Goal: Information Seeking & Learning: Learn about a topic

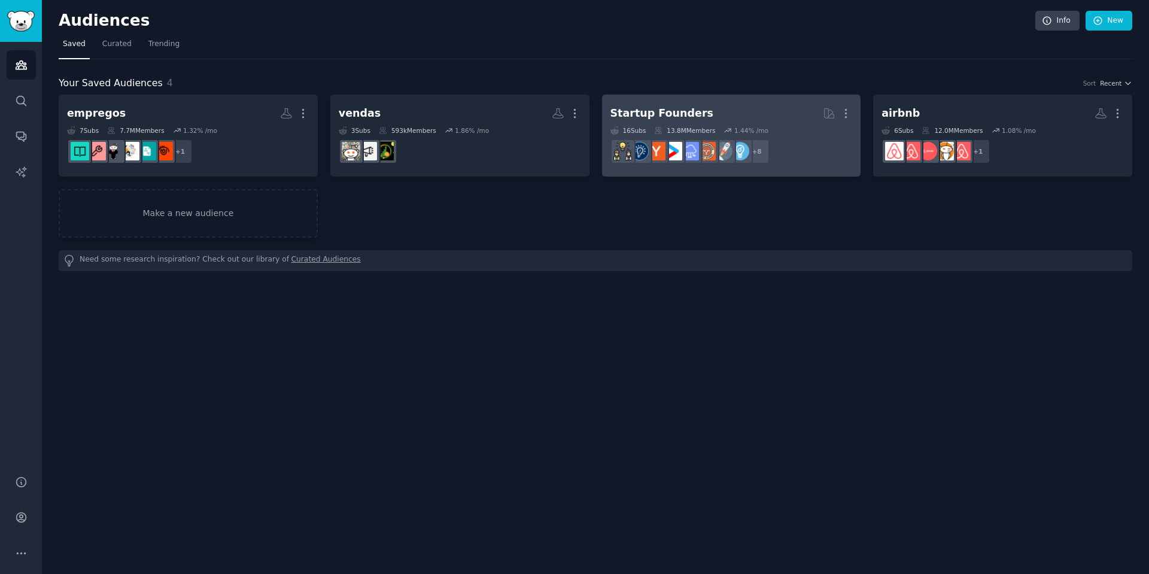
click at [703, 115] on h2 "Startup Founders More" at bounding box center [732, 113] width 242 height 21
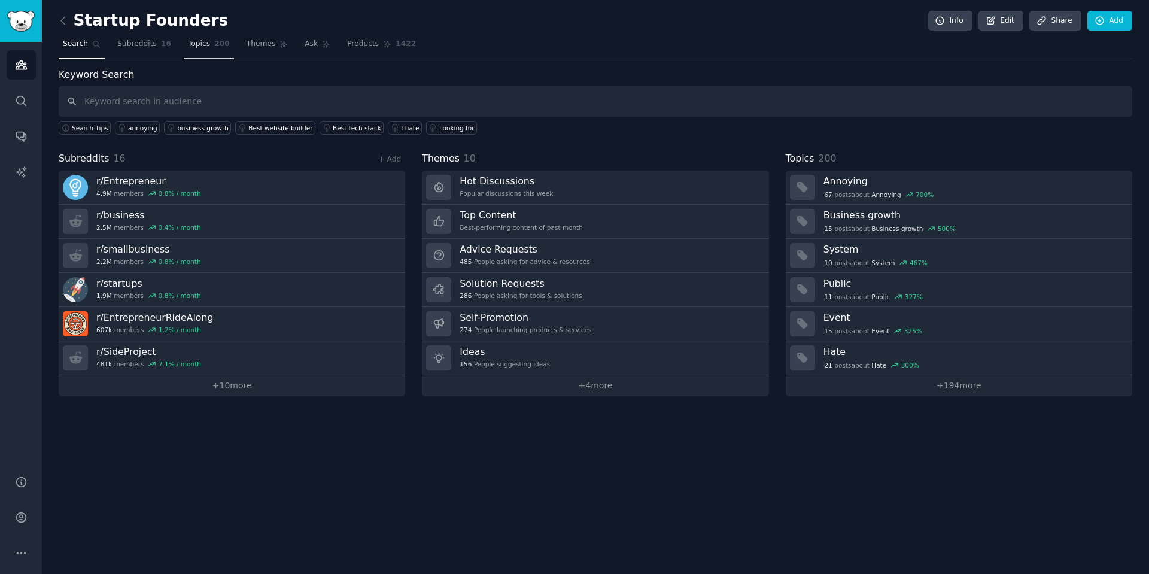
click at [200, 45] on span "Topics" at bounding box center [199, 44] width 22 height 11
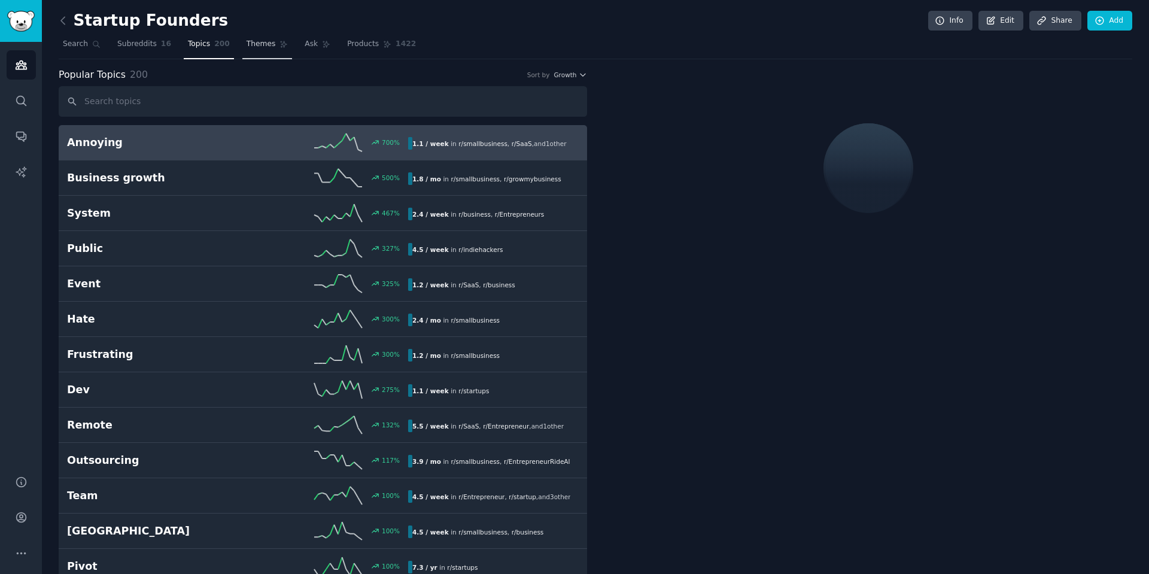
click at [264, 47] on link "Themes" at bounding box center [267, 47] width 50 height 25
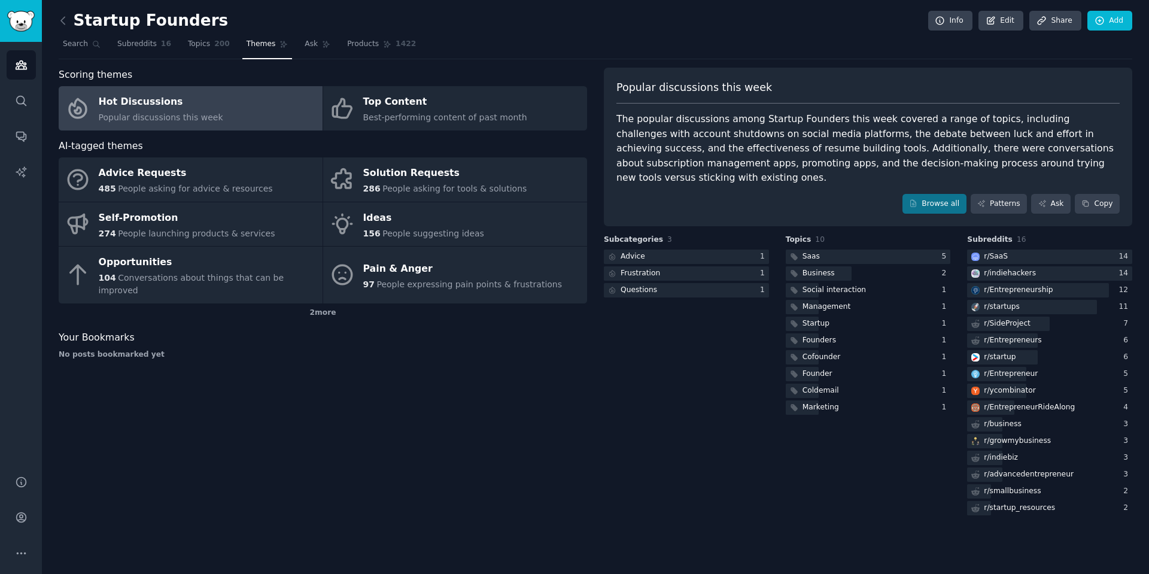
click at [235, 114] on link "Hot Discussions Popular discussions this week" at bounding box center [191, 108] width 264 height 44
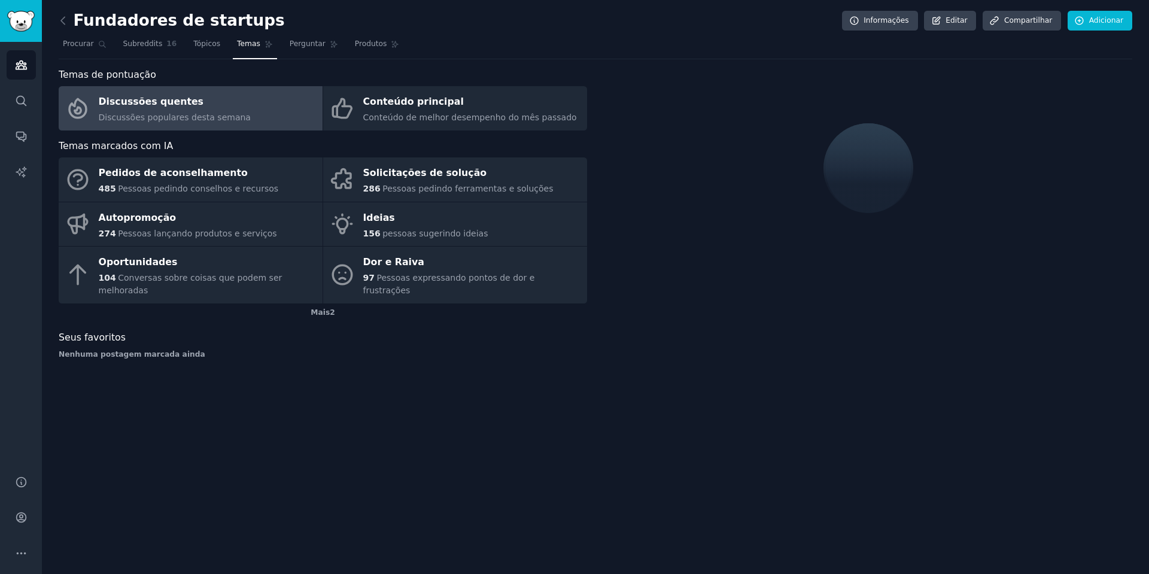
click at [794, 274] on div at bounding box center [868, 218] width 529 height 301
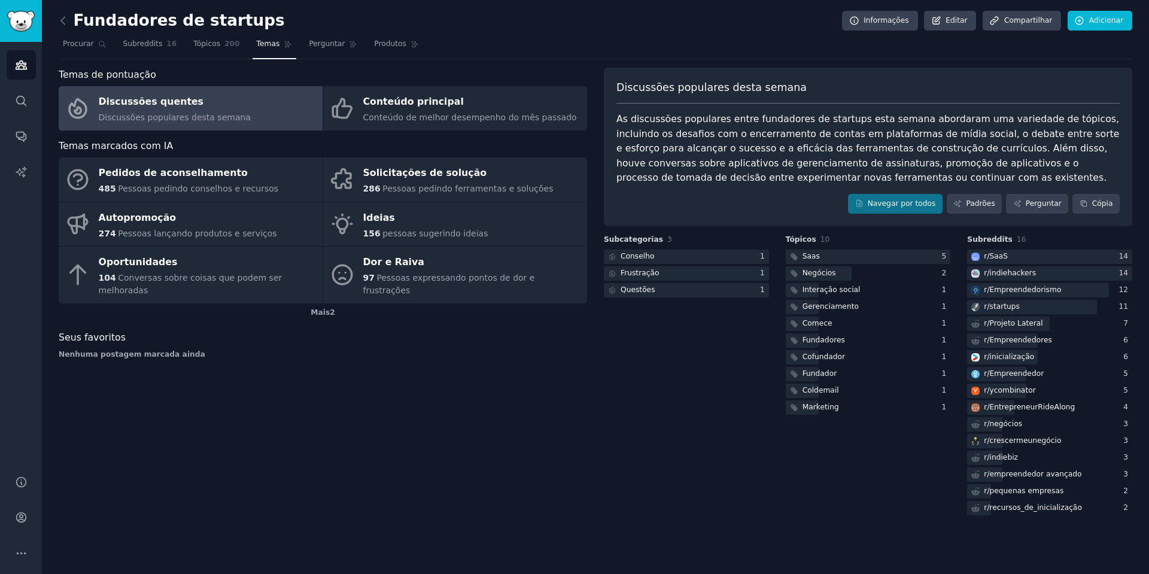
click at [616, 123] on div "Discussões populares desta semana As discussões populares entre fundadores de s…" at bounding box center [868, 147] width 529 height 159
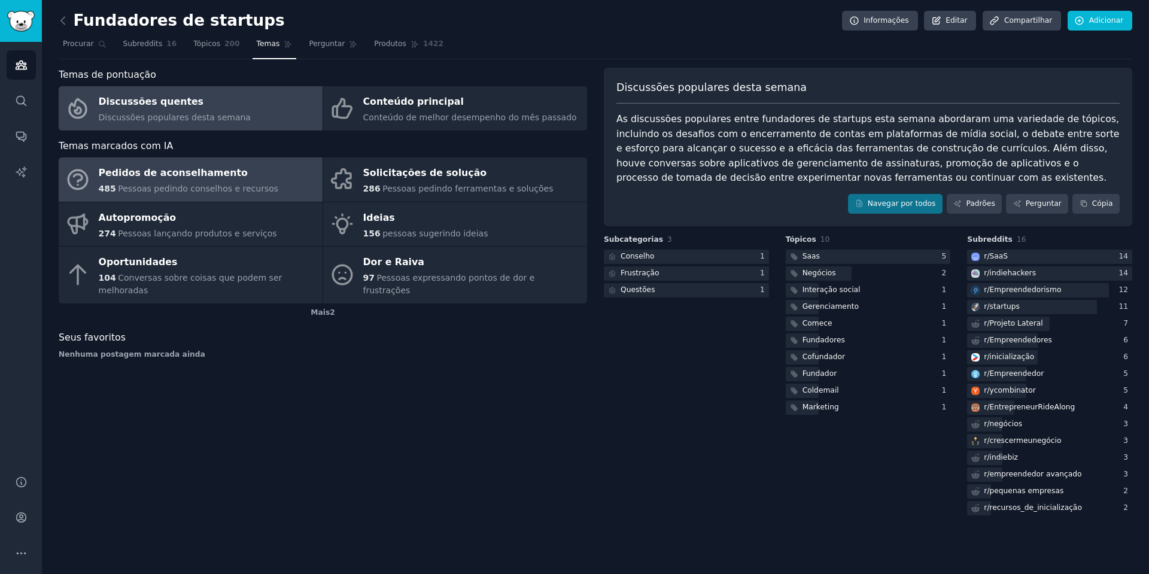
click at [256, 186] on font "Pessoas pedindo conselhos e recursos" at bounding box center [198, 189] width 160 height 10
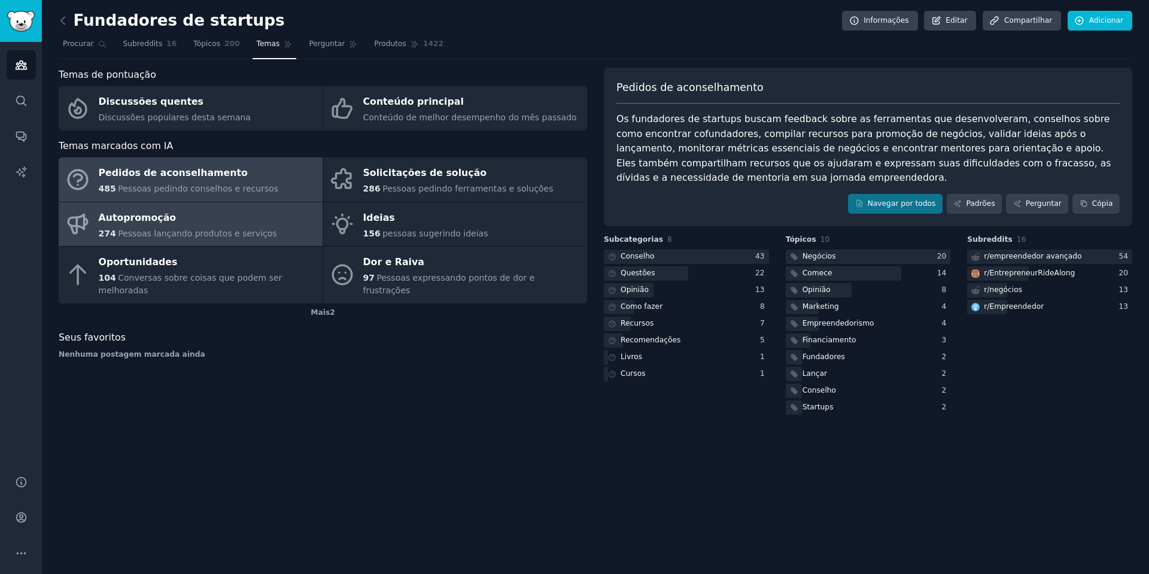
click at [305, 204] on link "Autopromoção 274 Pessoas lançando produtos e serviços" at bounding box center [191, 224] width 264 height 44
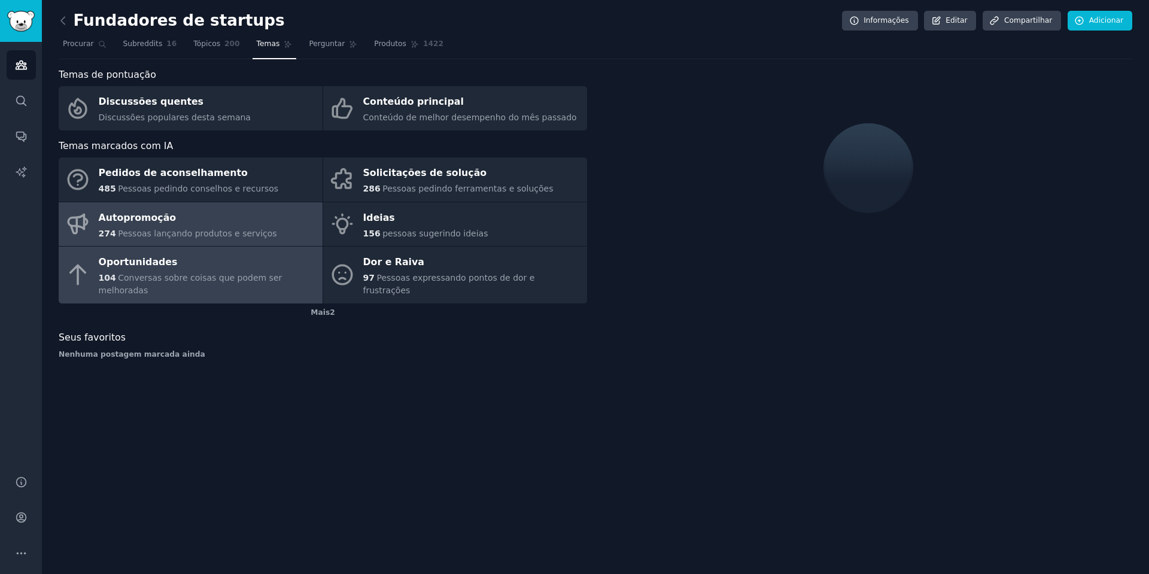
click at [193, 286] on link "Oportunidades 104 Conversas sobre coisas que podem ser melhoradas" at bounding box center [191, 275] width 264 height 57
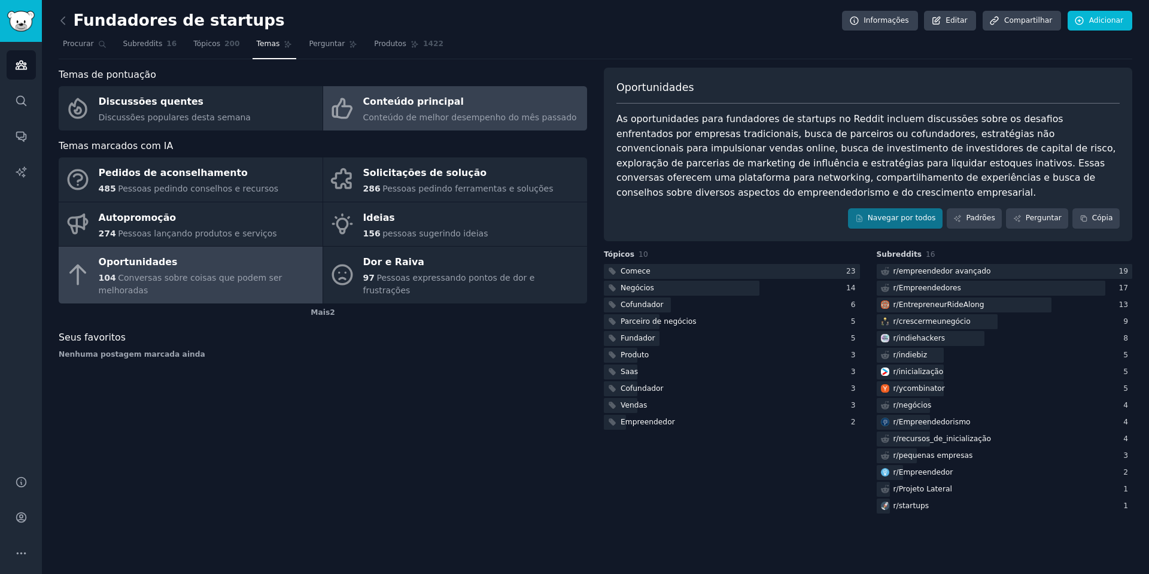
click at [384, 104] on font "Conteúdo principal" at bounding box center [413, 101] width 101 height 11
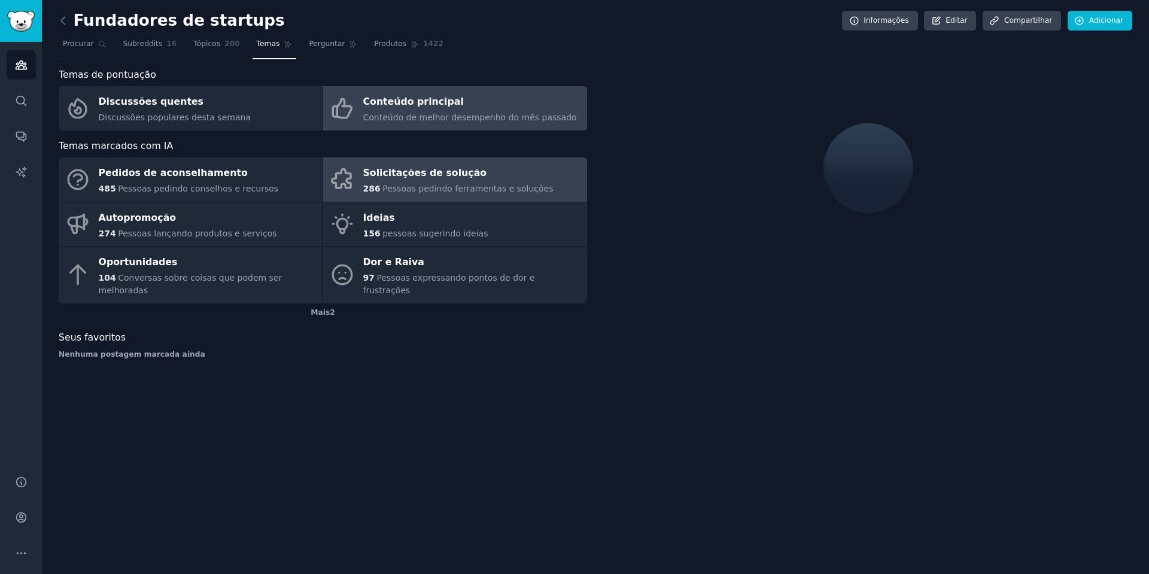
click at [414, 174] on font "Solicitações de solução" at bounding box center [425, 172] width 124 height 11
